Goal: Check status: Check status

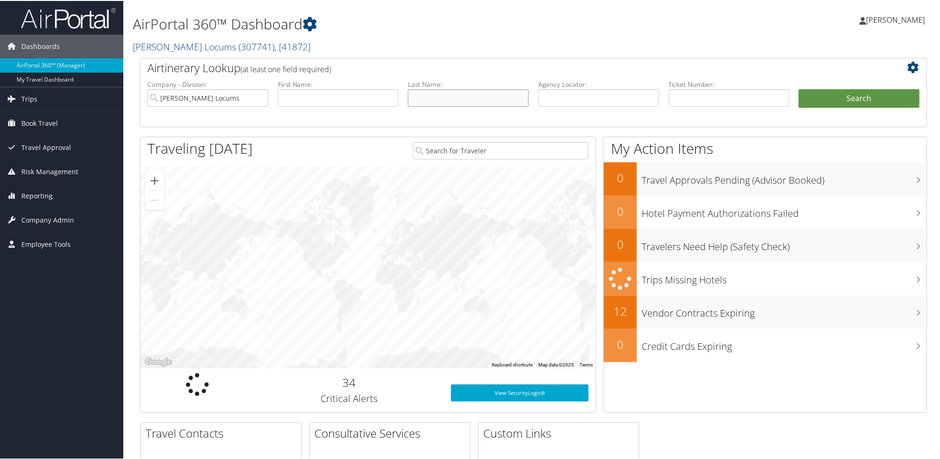
click at [450, 100] on input "text" at bounding box center [468, 97] width 121 height 18
type input "shih"
click at [799, 88] on button "Search" at bounding box center [859, 97] width 121 height 19
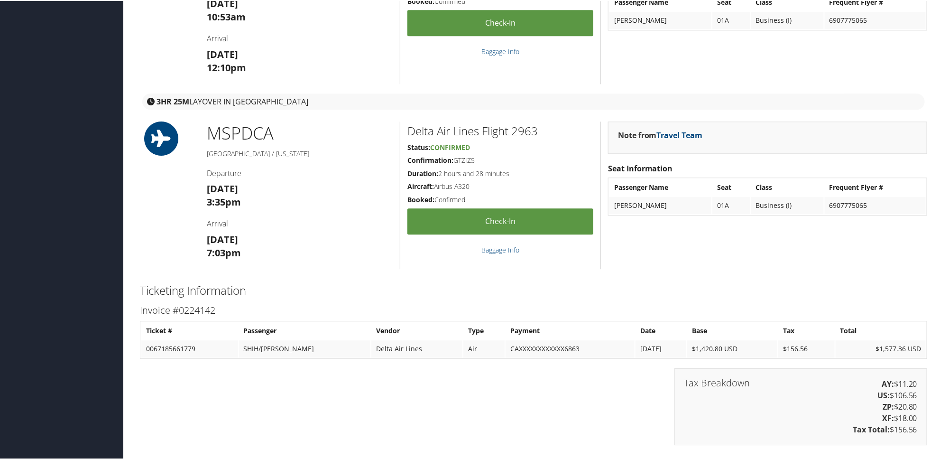
scroll to position [1370, 0]
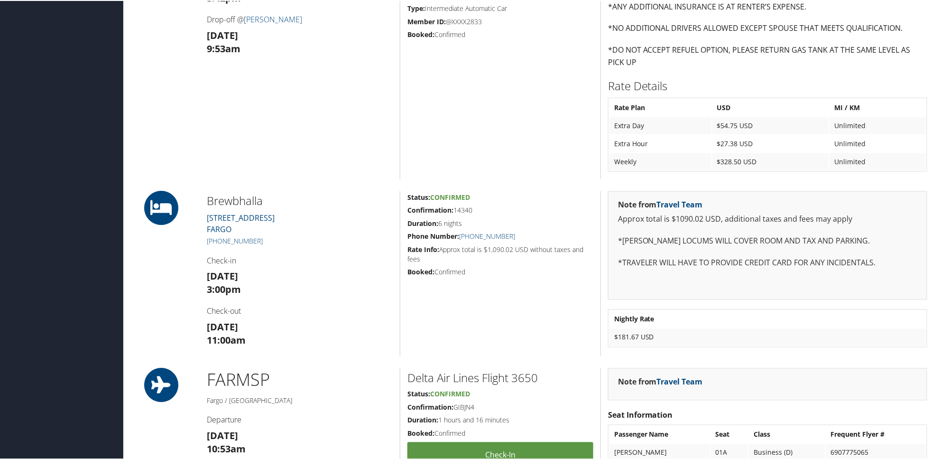
scroll to position [890, 0]
